Goal: Information Seeking & Learning: Learn about a topic

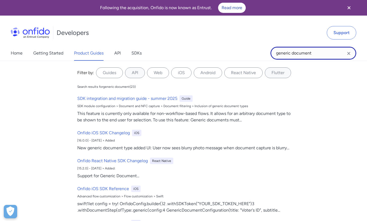
click at [316, 52] on input "generic document" at bounding box center [313, 53] width 86 height 13
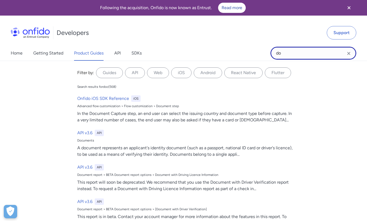
type input "d"
type input "video with address"
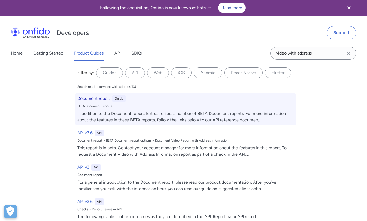
click at [92, 99] on h6 "Document report" at bounding box center [93, 98] width 33 height 6
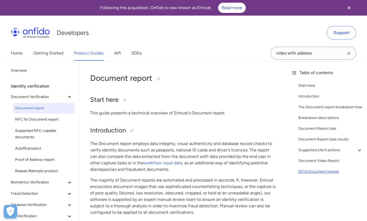
click at [319, 172] on div "BETA Document reports" at bounding box center [330, 171] width 64 height 6
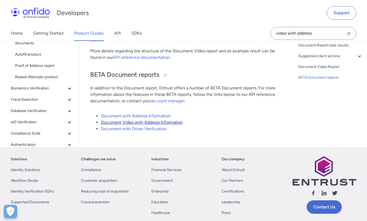
click at [146, 120] on link "Document Video with Address Information" at bounding box center [142, 122] width 82 height 5
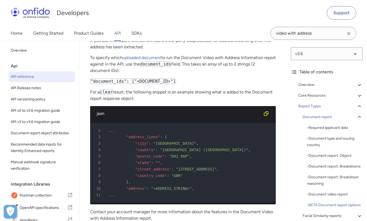
scroll to position [30973, 0]
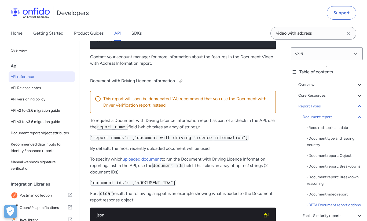
scroll to position [31123, 0]
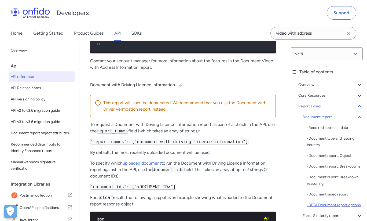
click at [332, 205] on div "- BETA Document report options" at bounding box center [335, 205] width 56 height 6
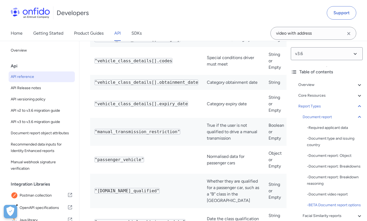
scroll to position [31899, 0]
click at [332, 204] on div "- BETA Document report options" at bounding box center [335, 205] width 56 height 6
